Goal: Transaction & Acquisition: Purchase product/service

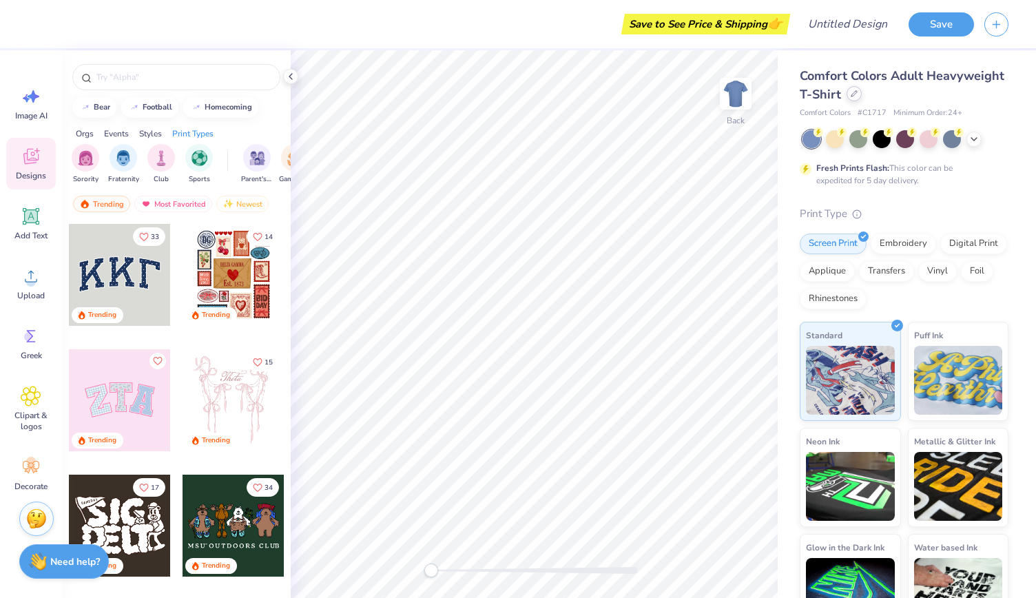
click at [857, 95] on icon at bounding box center [855, 94] width 6 height 6
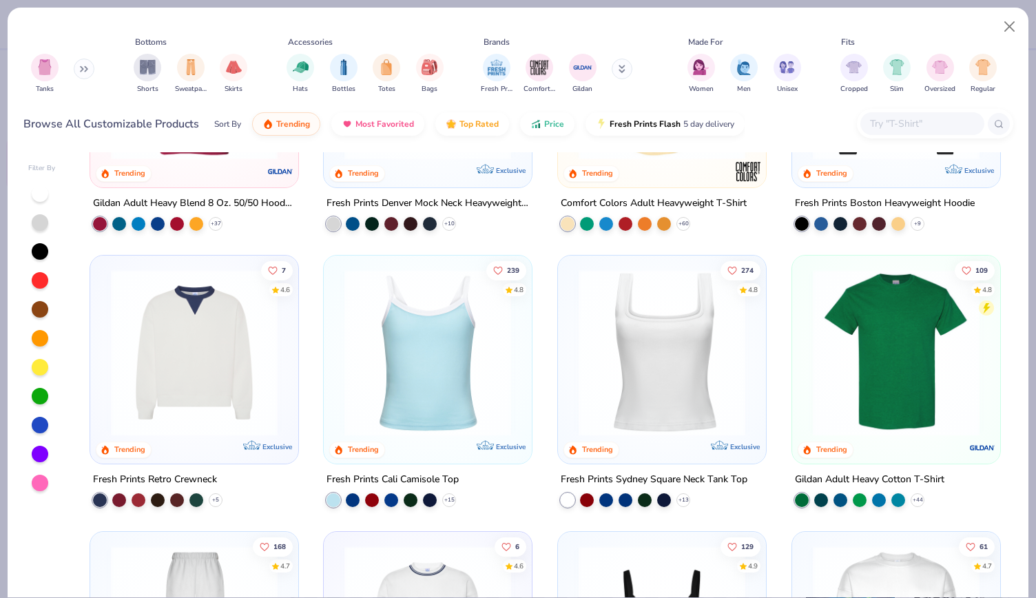
scroll to position [309, 0]
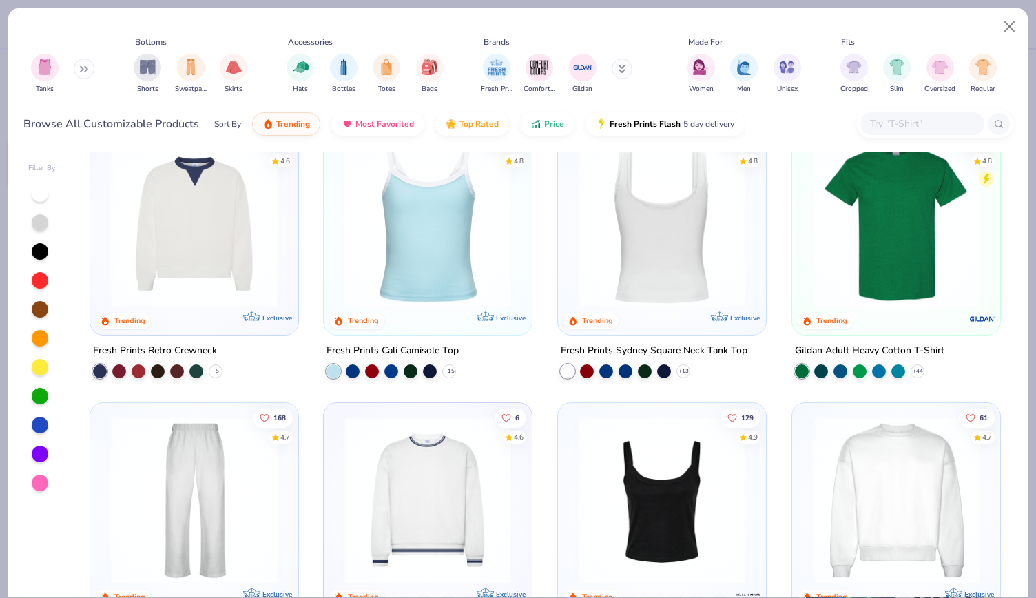
click at [572, 295] on img at bounding box center [481, 224] width 181 height 167
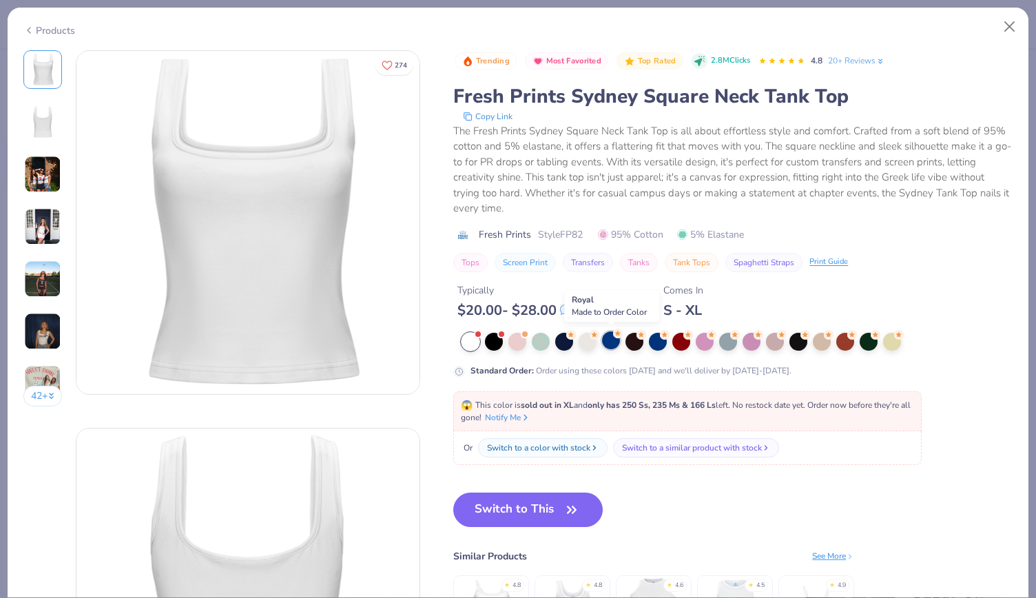
click at [614, 342] on div at bounding box center [611, 340] width 18 height 18
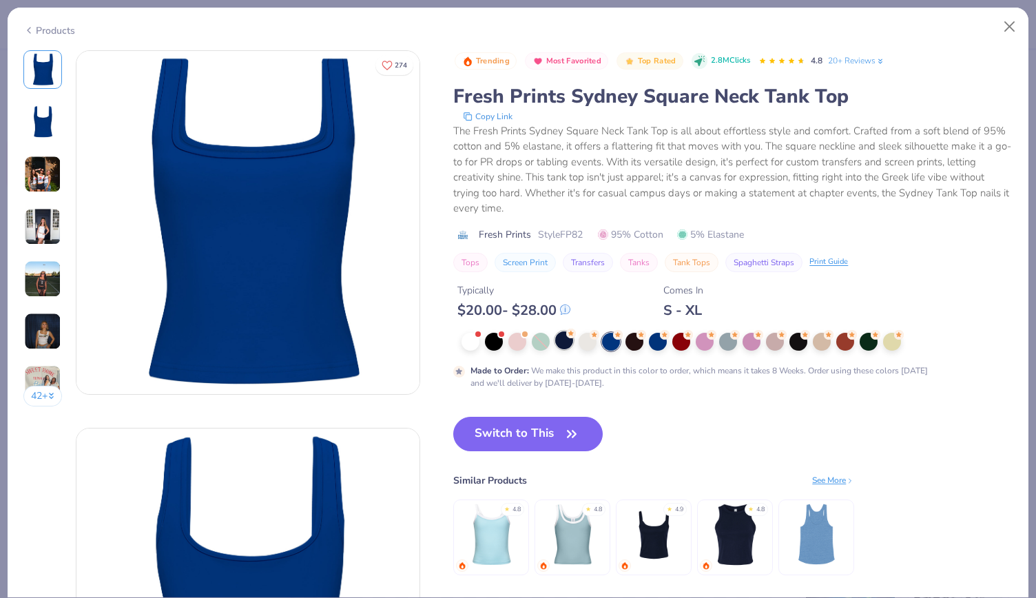
click at [561, 336] on div at bounding box center [564, 340] width 18 height 18
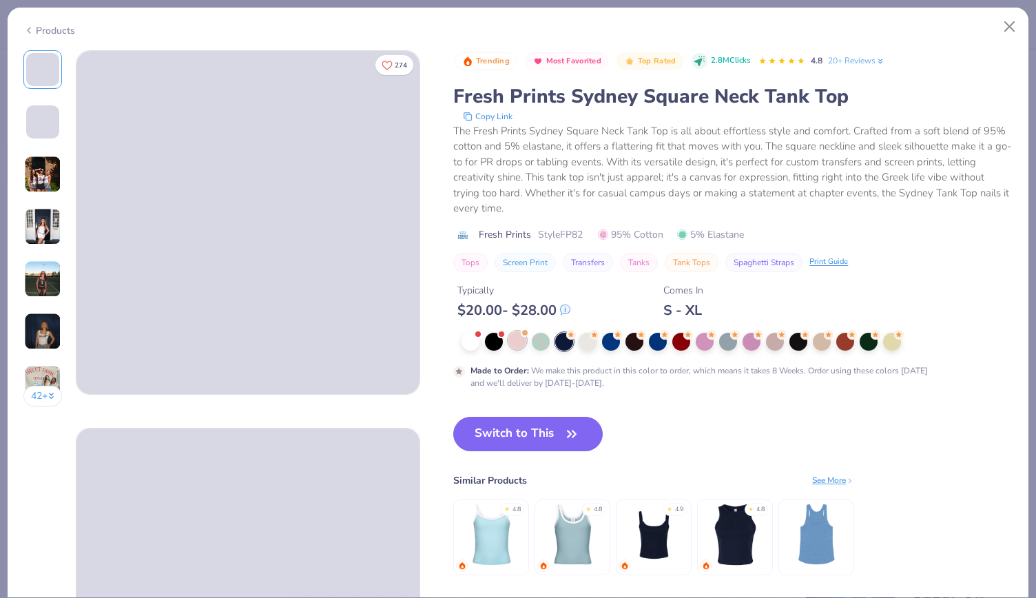
click at [513, 342] on div at bounding box center [517, 340] width 18 height 18
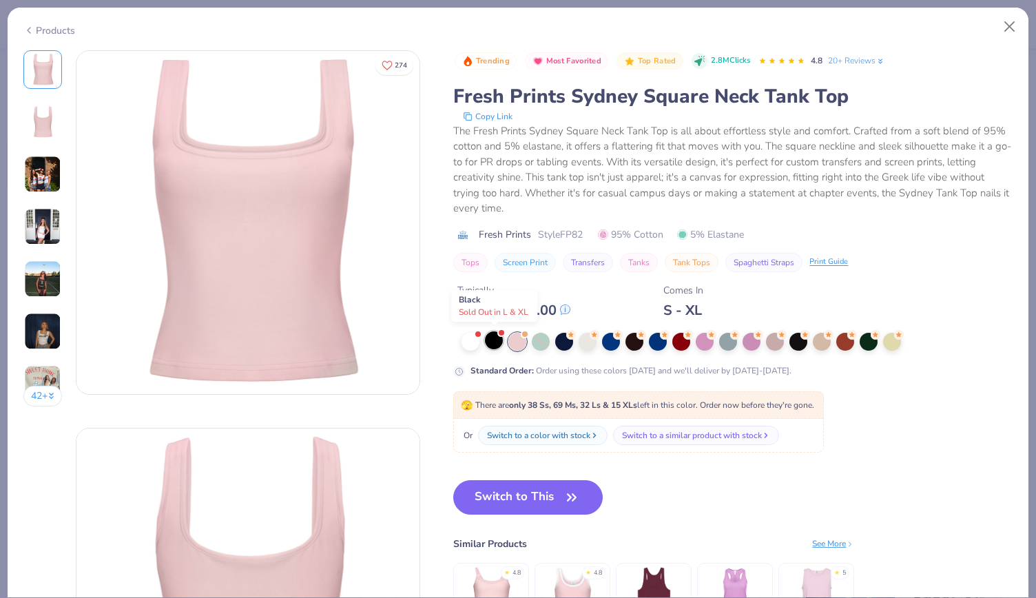
click at [493, 341] on div at bounding box center [494, 340] width 18 height 18
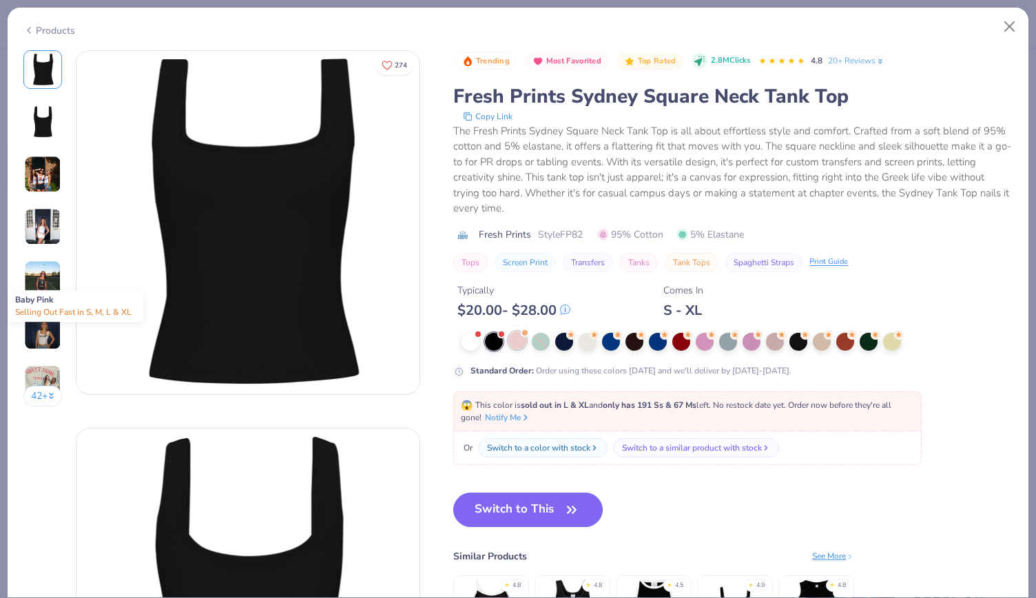
click at [523, 341] on div at bounding box center [517, 340] width 18 height 18
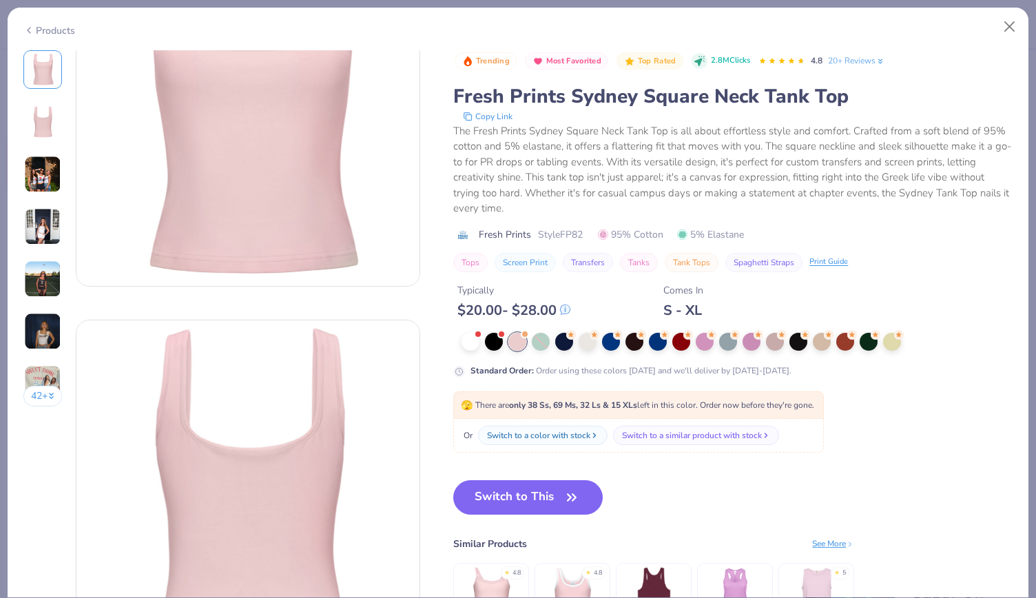
scroll to position [107, 0]
click at [569, 491] on icon "button" at bounding box center [571, 497] width 19 height 19
click at [542, 497] on button "Switch to This" at bounding box center [528, 497] width 150 height 34
type textarea "x"
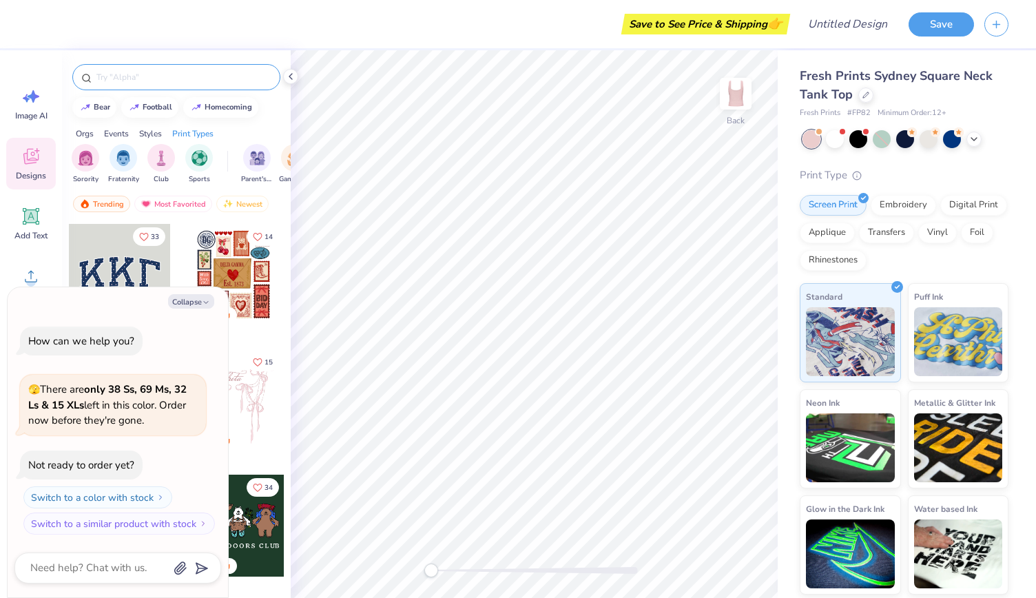
click at [135, 76] on input "text" at bounding box center [183, 77] width 176 height 14
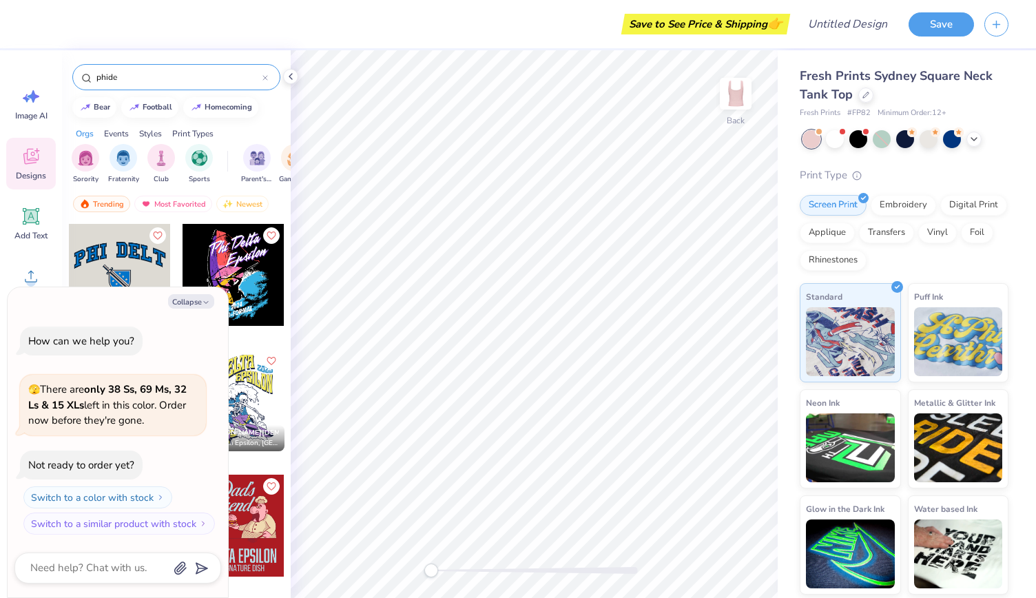
type input "phide"
drag, startPoint x: 136, startPoint y: 304, endPoint x: 156, endPoint y: 331, distance: 33.6
click at [156, 331] on div "Collapse How can we help you? 🫣 There are only 38 Ss, 69 Ms, 32 Ls & 15 XLs lef…" at bounding box center [118, 442] width 220 height 311
click at [198, 291] on div "Collapse How can we help you? 🫣 There are only 38 Ss, 69 Ms, 32 Ls & 15 XLs lef…" at bounding box center [118, 442] width 220 height 311
click at [198, 305] on button "Collapse" at bounding box center [191, 301] width 46 height 14
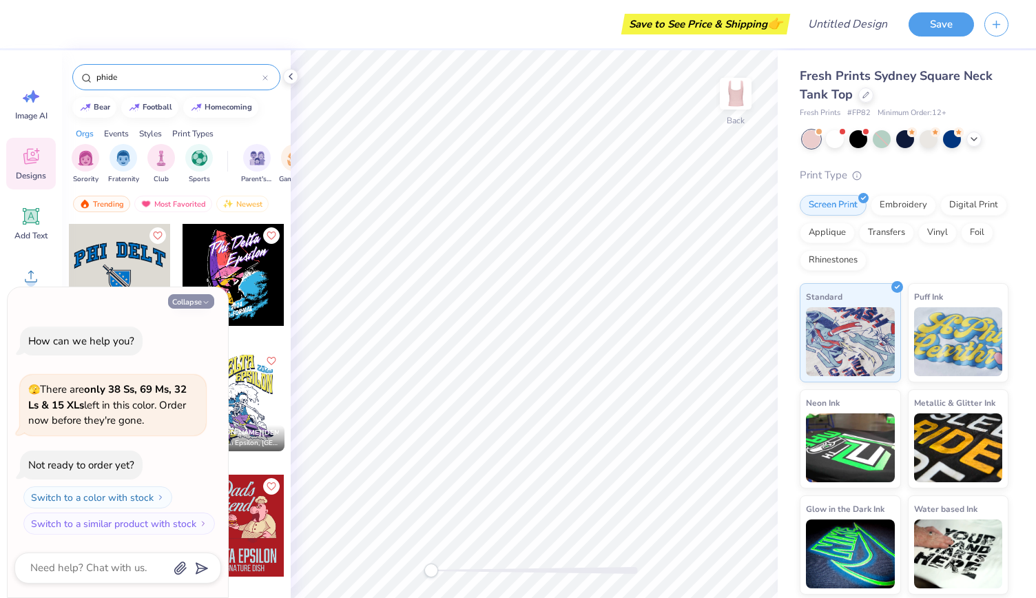
type textarea "x"
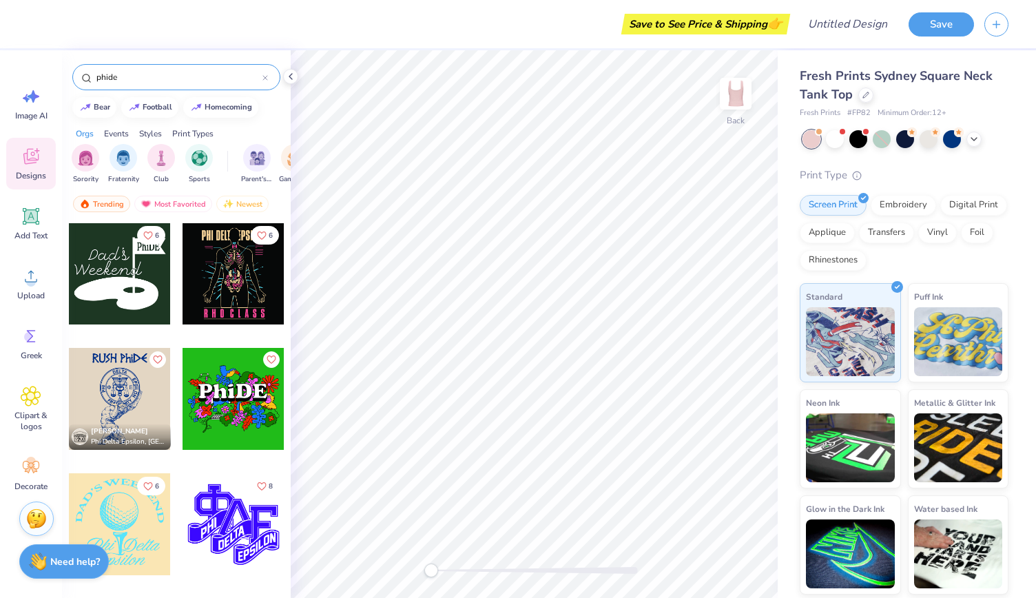
scroll to position [577, 0]
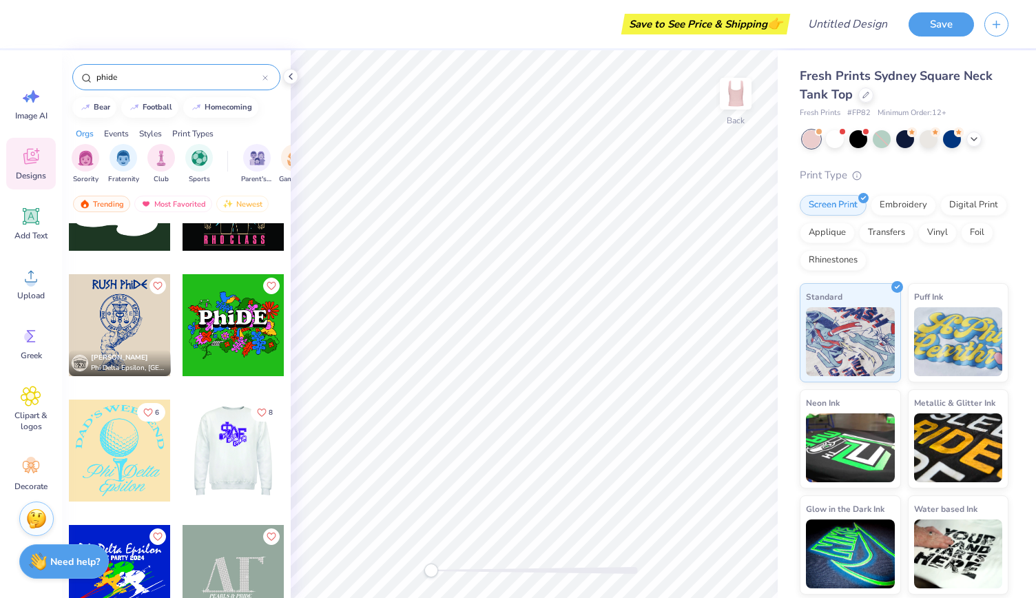
click at [216, 442] on div at bounding box center [234, 451] width 306 height 102
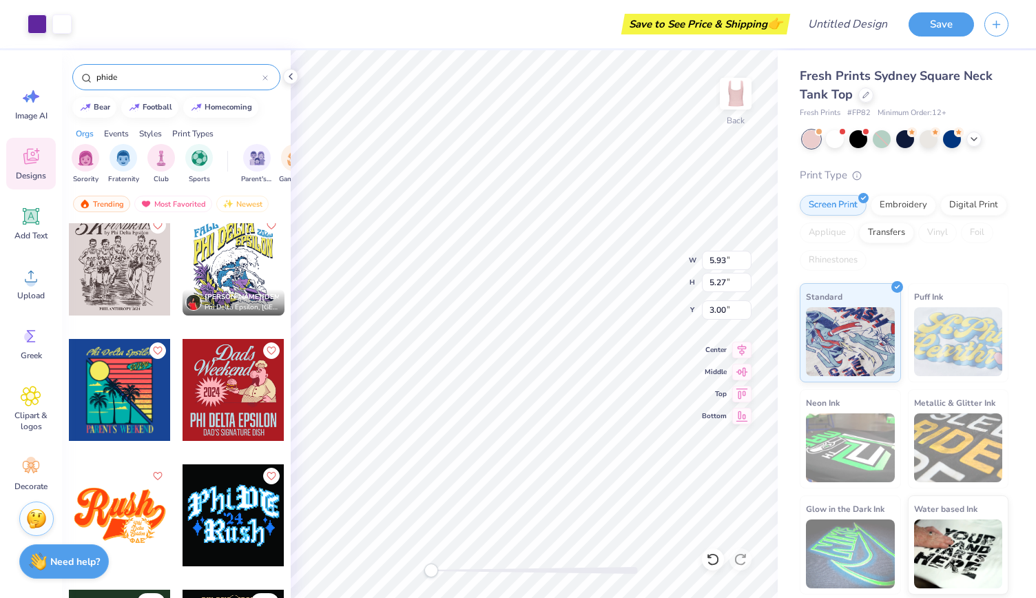
scroll to position [0, 0]
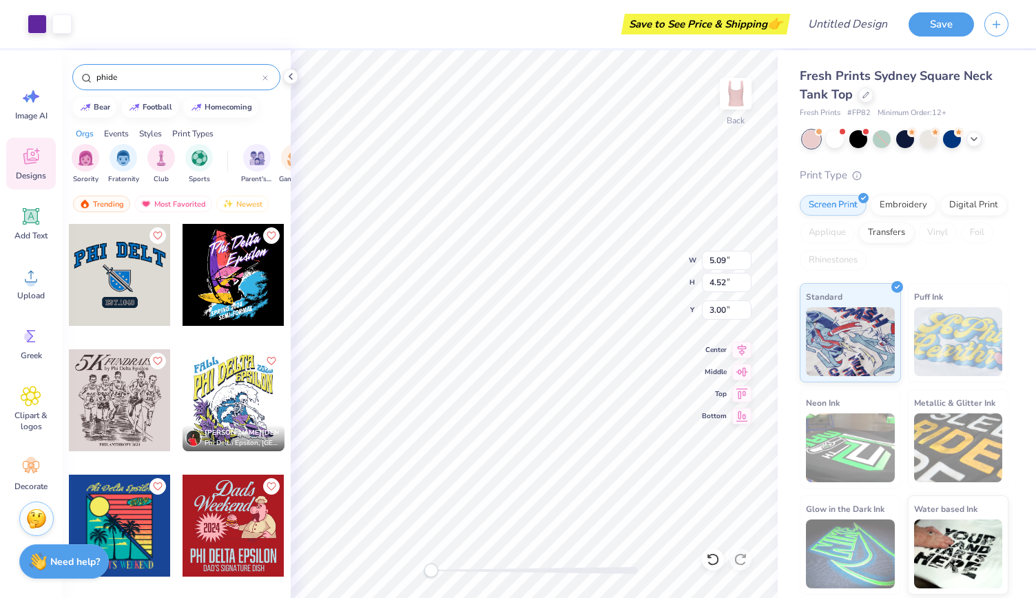
type input "5.09"
type input "4.52"
click at [836, 137] on div at bounding box center [835, 138] width 18 height 18
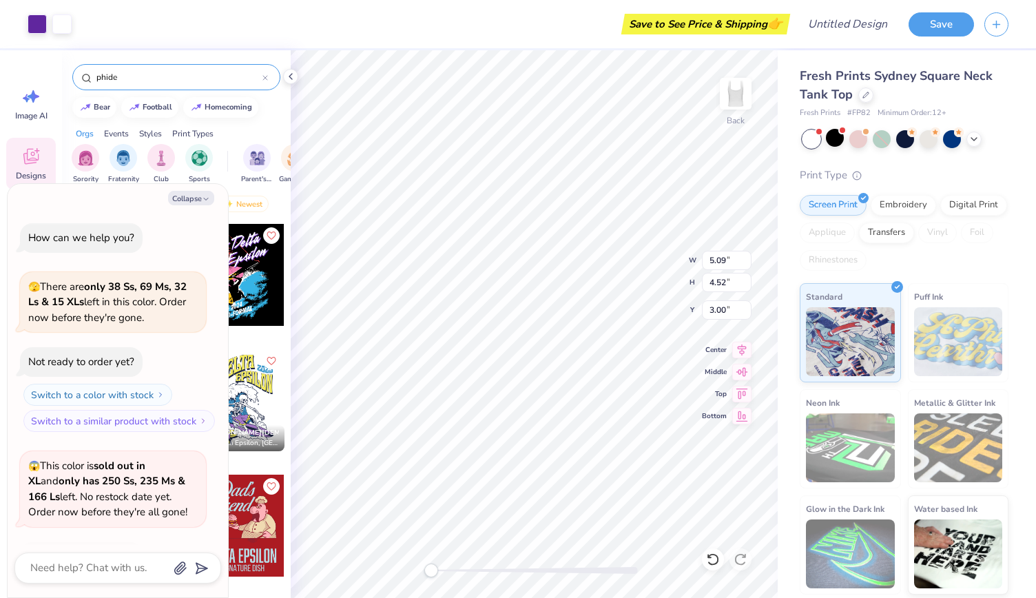
scroll to position [91, 0]
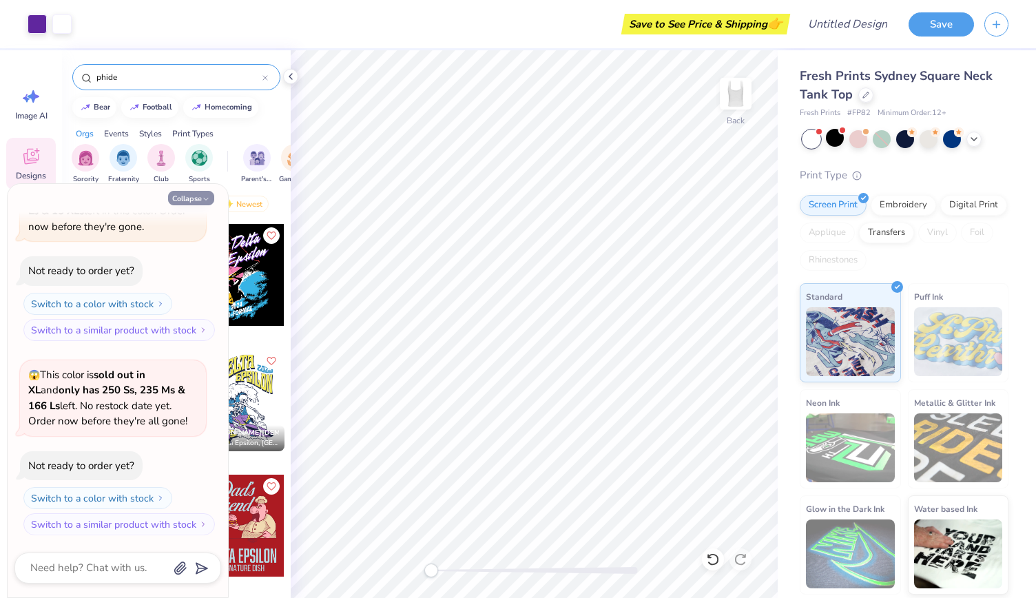
click at [200, 195] on button "Collapse" at bounding box center [191, 198] width 46 height 14
type textarea "x"
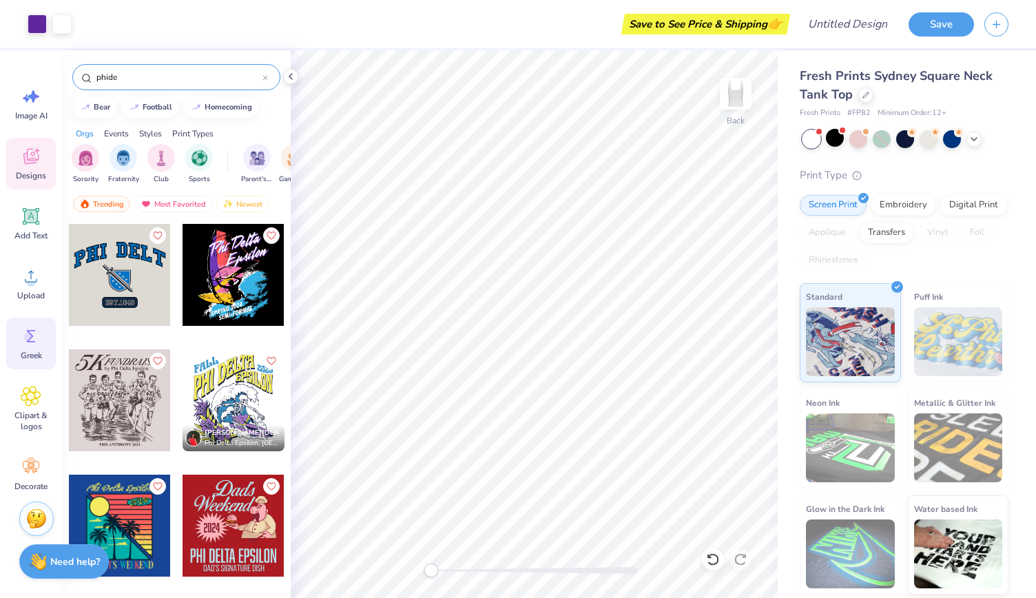
click at [25, 338] on circle at bounding box center [29, 337] width 10 height 10
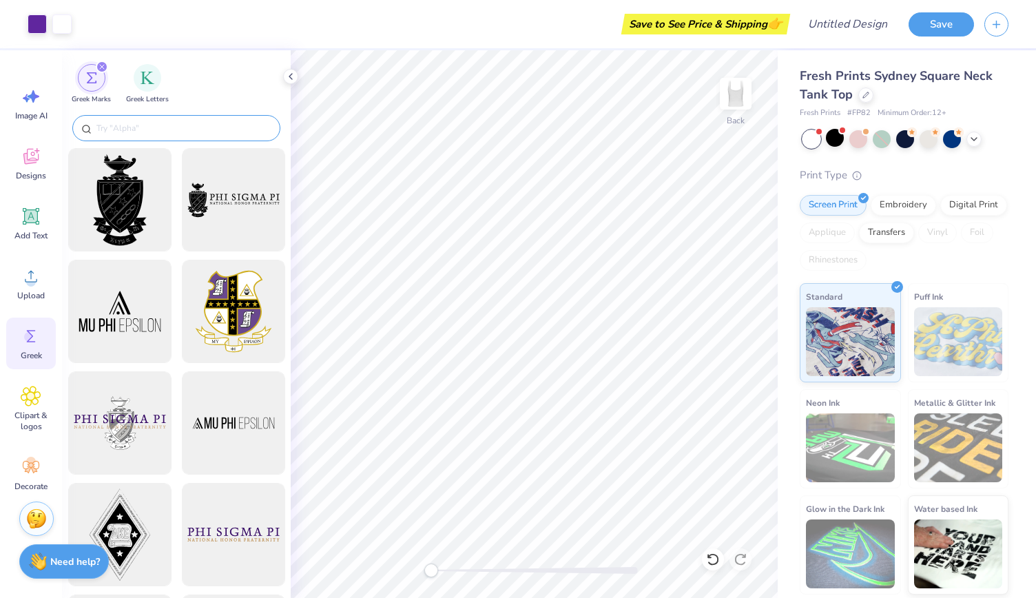
click at [139, 132] on input "text" at bounding box center [183, 128] width 176 height 14
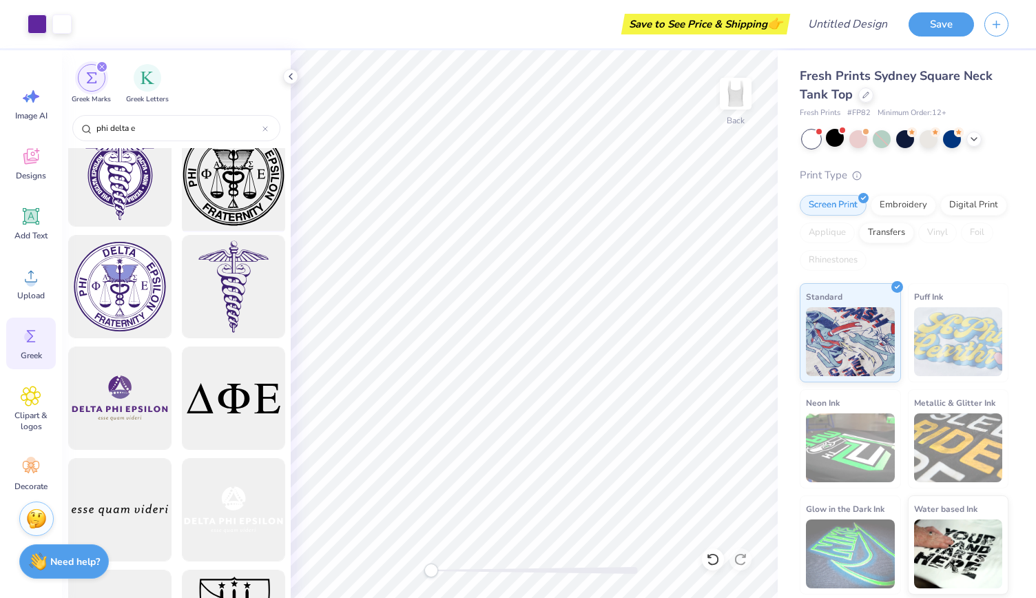
scroll to position [249, 0]
type input "phi delta e"
click at [216, 396] on div at bounding box center [233, 398] width 114 height 114
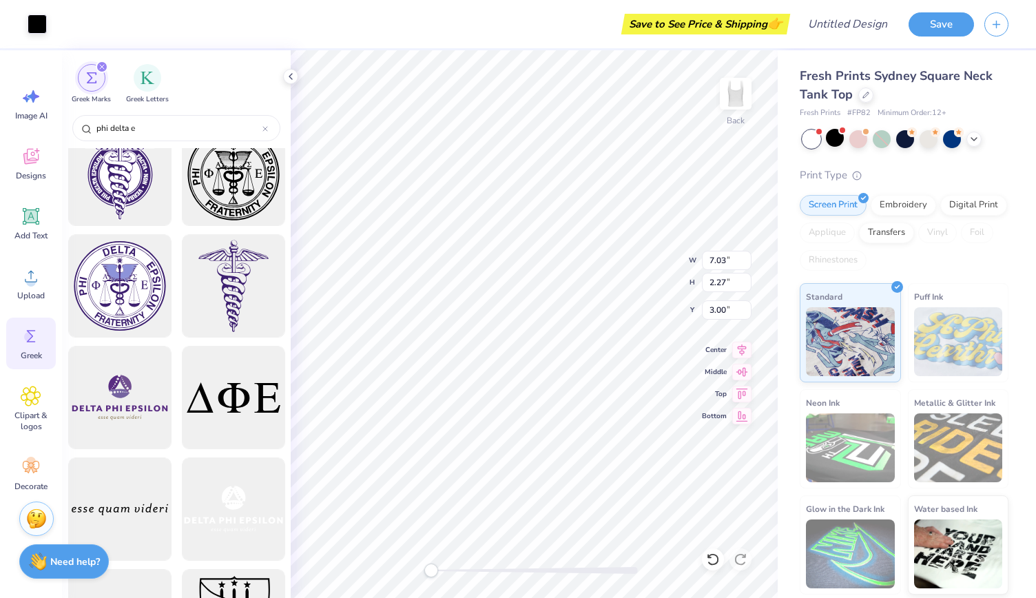
type input "5.09"
type input "4.52"
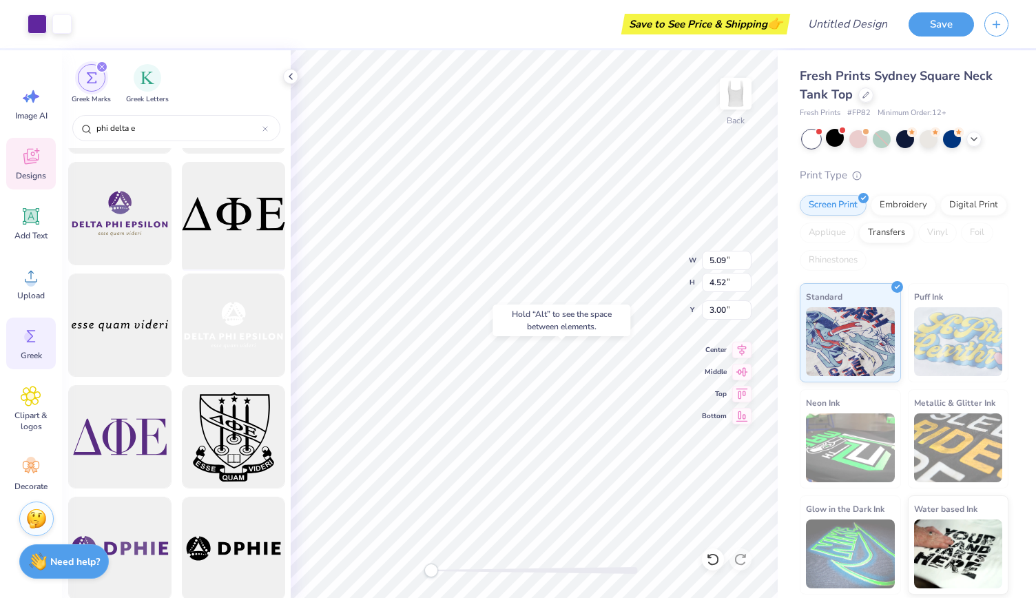
scroll to position [466, 0]
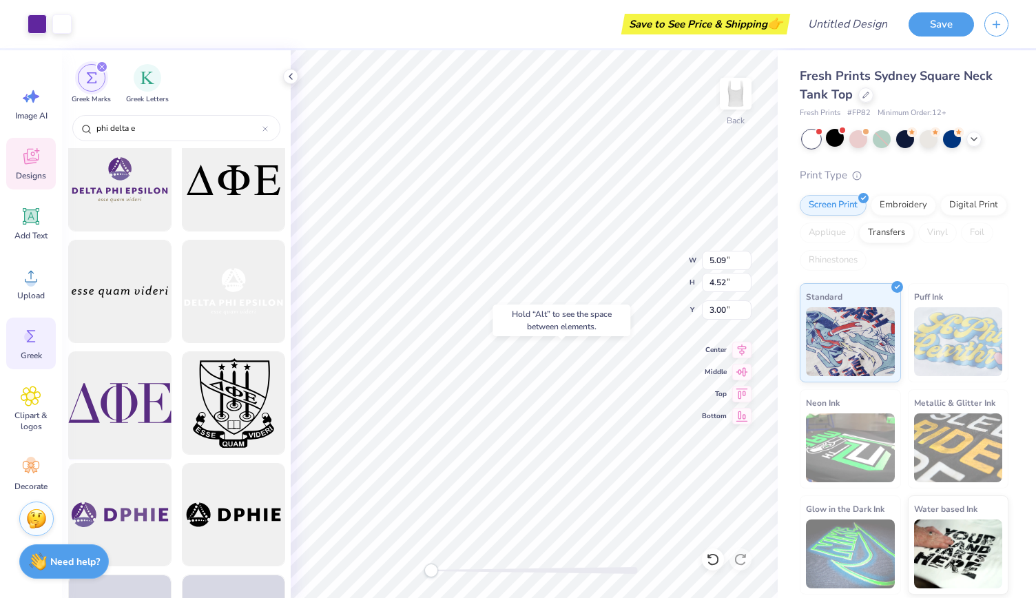
click at [107, 382] on div at bounding box center [120, 404] width 114 height 114
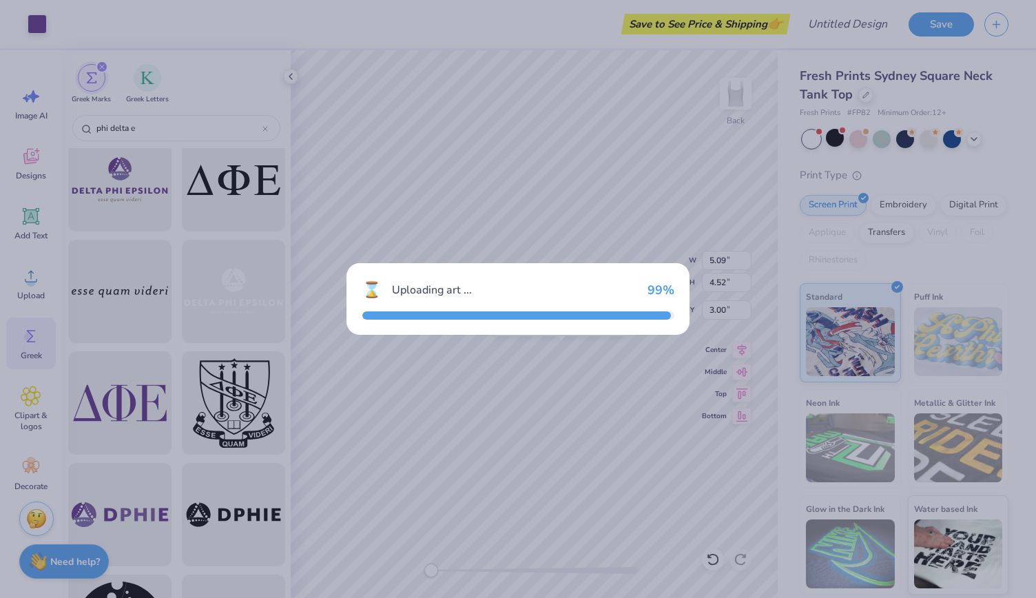
type input "7.03"
type input "2.72"
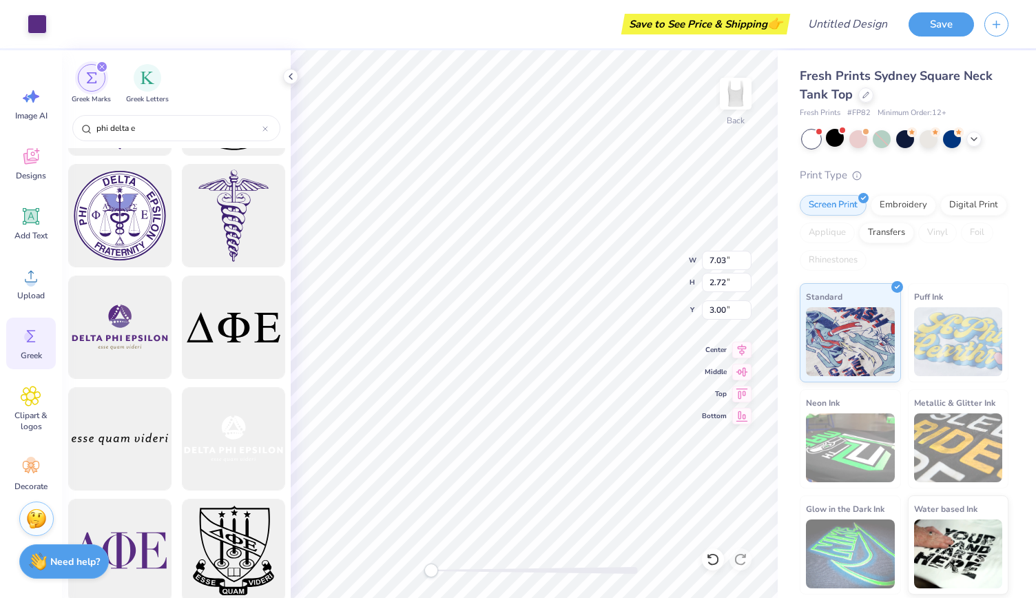
scroll to position [0, 0]
